Goal: Information Seeking & Learning: Find specific fact

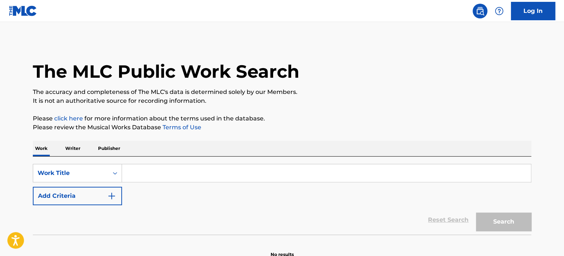
click at [167, 170] on input "Search Form" at bounding box center [326, 173] width 409 height 18
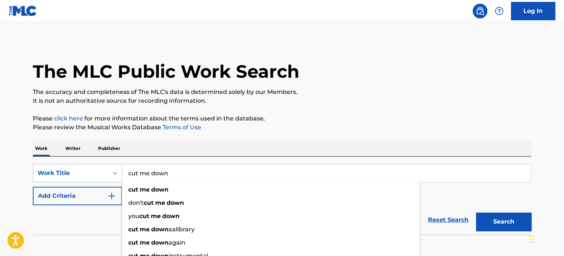
type input "cut me down"
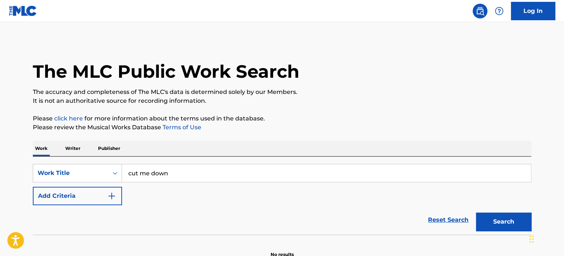
click at [193, 134] on div "The MLC Public Work Search The accuracy and completeness of The MLC's data is d…" at bounding box center [282, 149] width 516 height 217
click at [111, 195] on img "Search Form" at bounding box center [111, 196] width 9 height 9
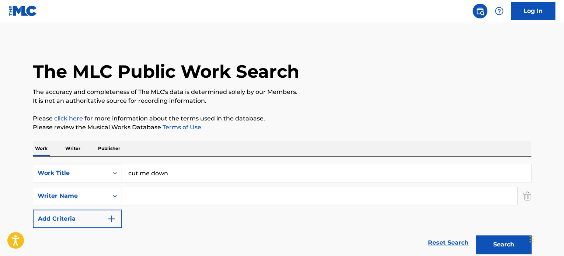
click at [146, 194] on input "Search Form" at bounding box center [319, 196] width 395 height 18
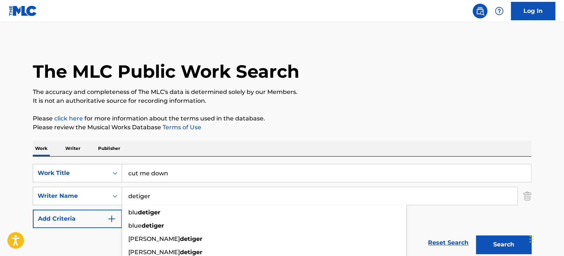
type input "detiger"
click at [362, 126] on p "Please review the Musical Works Database Terms of Use" at bounding box center [282, 127] width 498 height 9
click at [516, 245] on button "Search" at bounding box center [503, 244] width 55 height 18
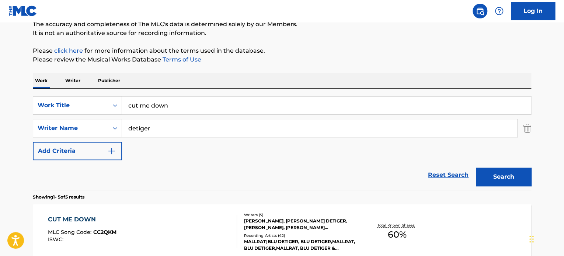
scroll to position [184, 0]
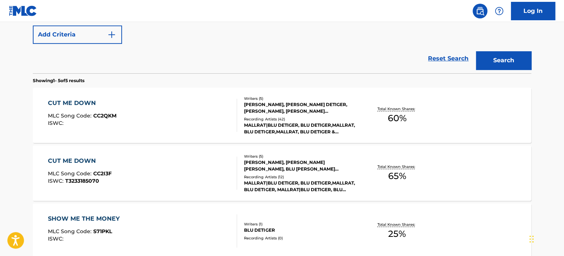
click at [334, 180] on div "MALLRAT|BLU DETIGER, BLU DETIGER,MALLRAT, BLU DETIGER, MALLRAT|BLU DETIGER, BLU…" at bounding box center [299, 186] width 111 height 13
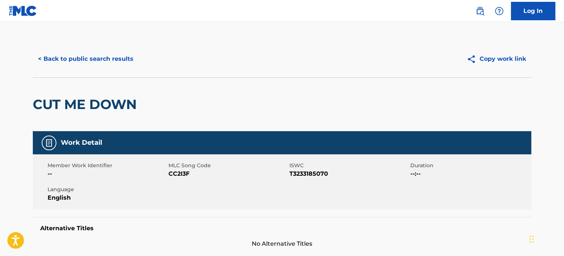
click at [88, 52] on button "< Back to public search results" at bounding box center [86, 59] width 106 height 18
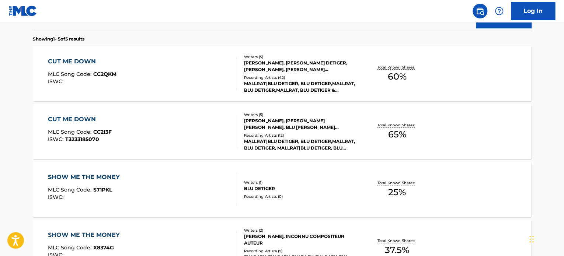
click at [339, 142] on div "MALLRAT|BLU DETIGER, BLU DETIGER,MALLRAT, BLU DETIGER, MALLRAT|BLU DETIGER, BLU…" at bounding box center [299, 144] width 111 height 13
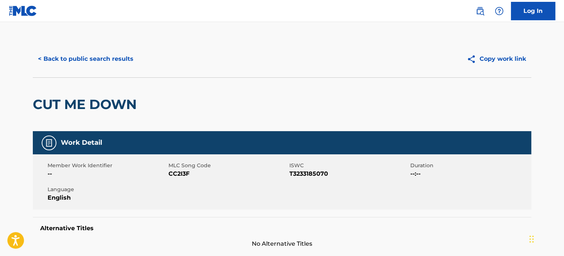
click at [115, 58] on button "< Back to public search results" at bounding box center [86, 59] width 106 height 18
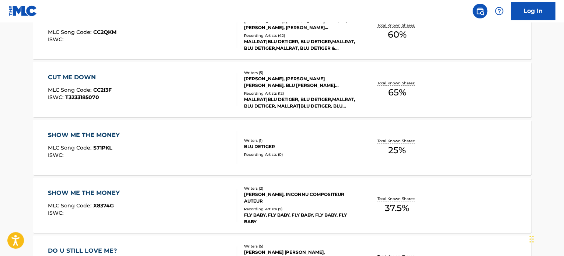
click at [333, 36] on div "Recording Artists ( 42 )" at bounding box center [299, 36] width 111 height 6
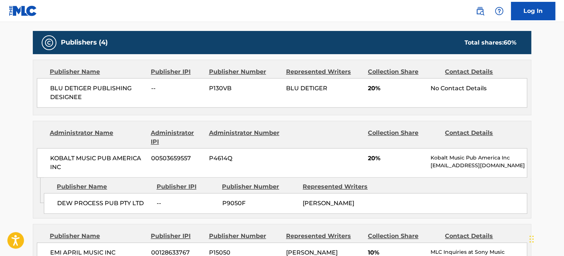
scroll to position [258, 0]
